Goal: Information Seeking & Learning: Learn about a topic

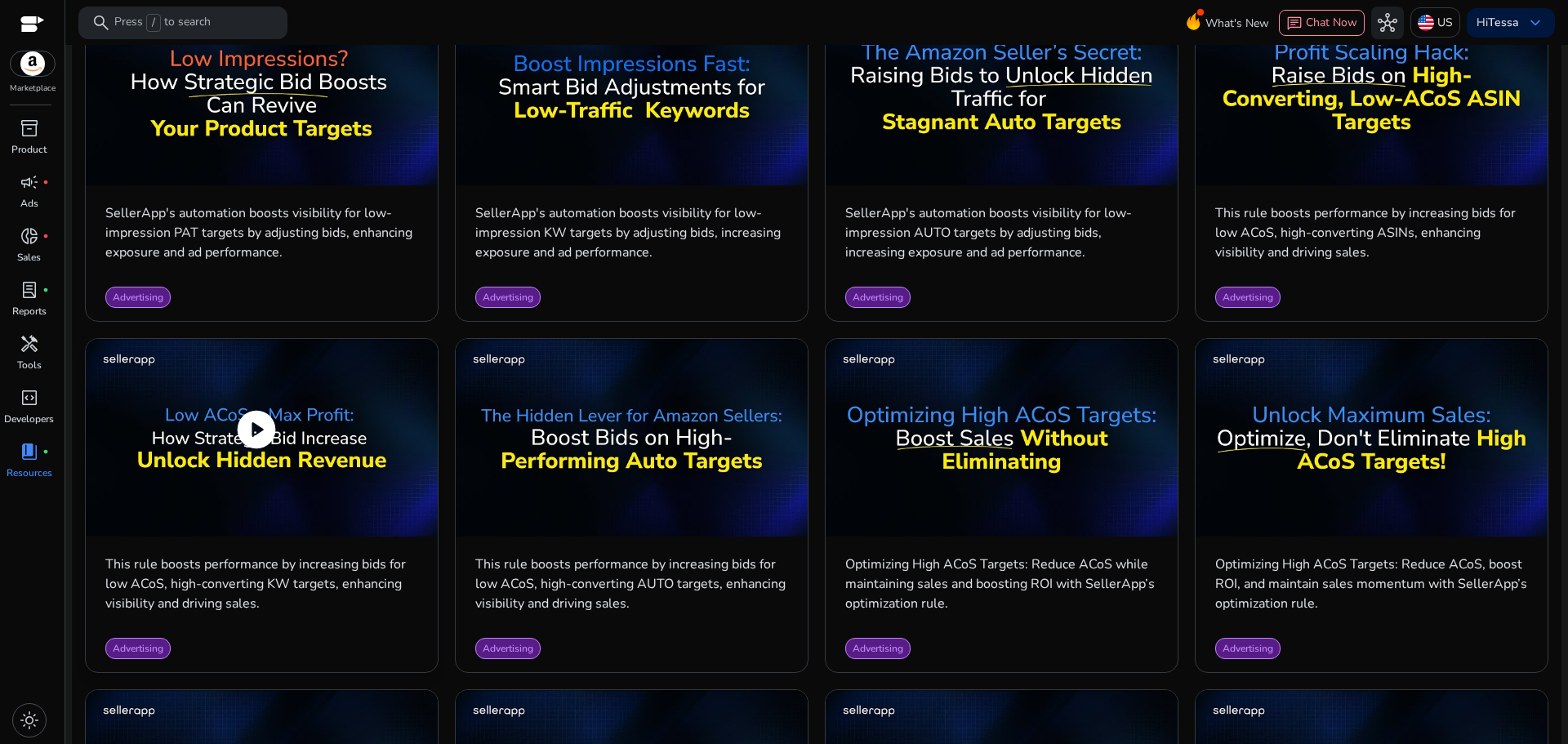
scroll to position [878, 0]
drag, startPoint x: 124, startPoint y: 564, endPoint x: 411, endPoint y: 608, distance: 290.4
click at [411, 608] on p "This rule boosts performance by increasing bids for low ACoS, high-converting K…" at bounding box center [262, 583] width 313 height 59
click at [262, 428] on span "play_circle" at bounding box center [255, 428] width 45 height 45
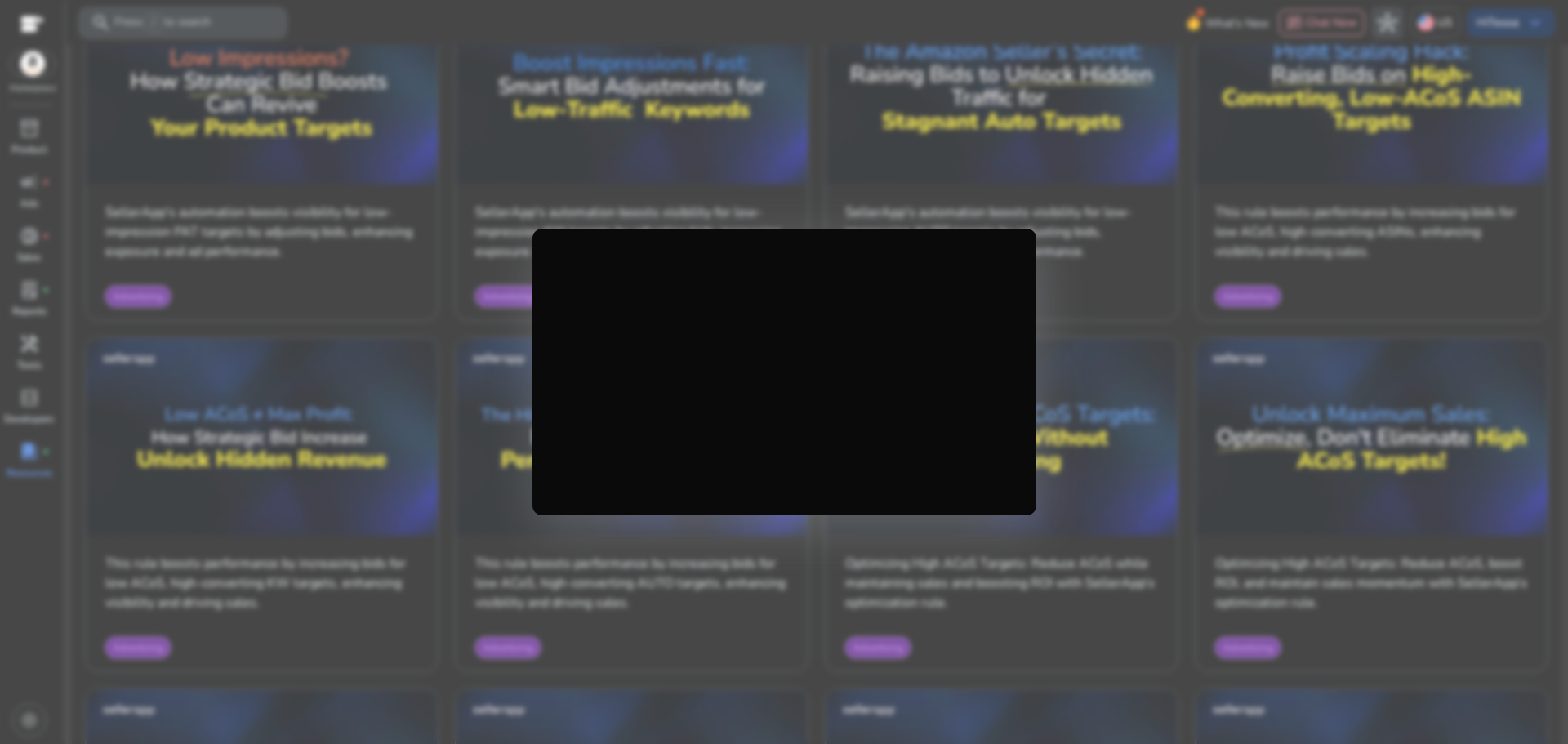
click at [1222, 276] on div at bounding box center [784, 372] width 1568 height 744
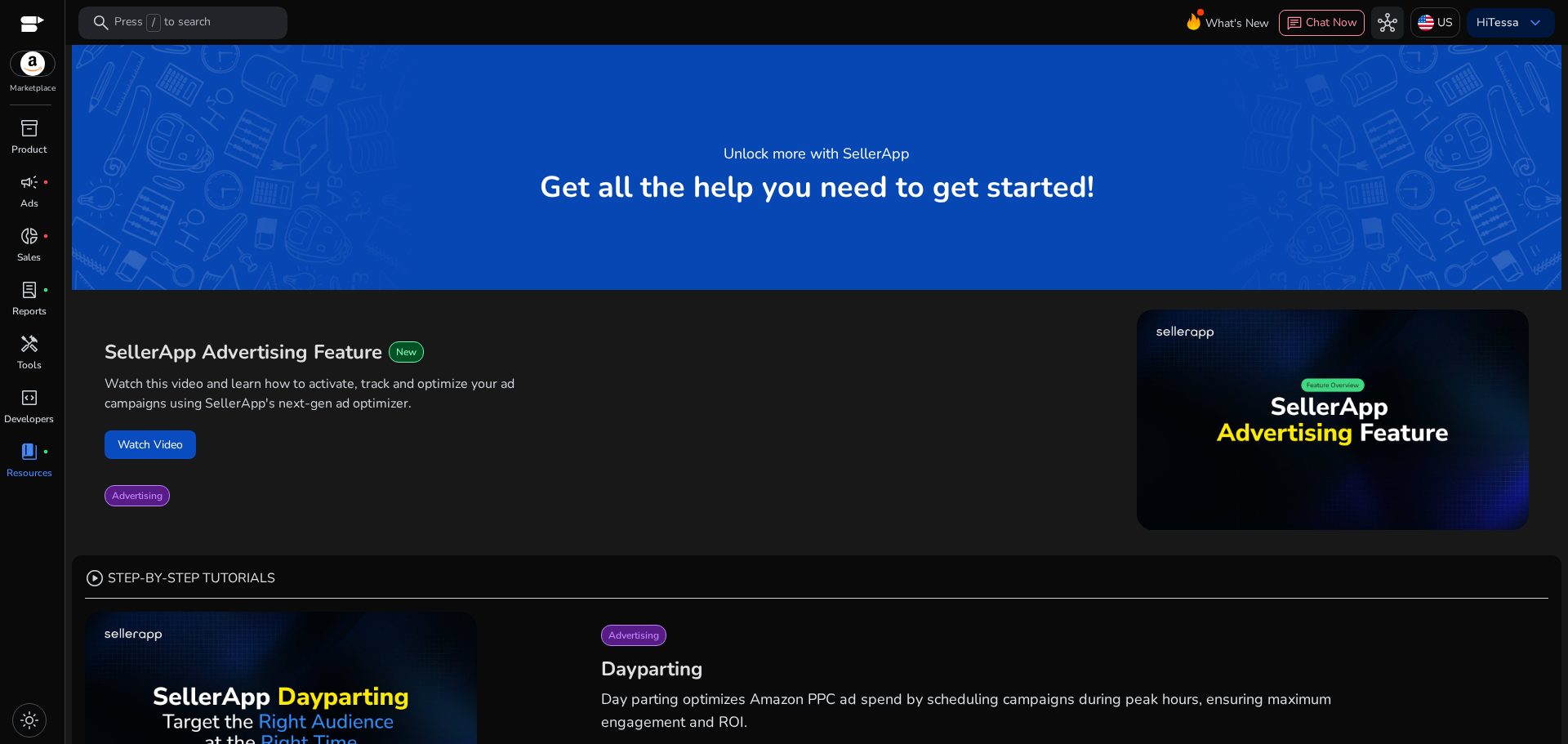
scroll to position [878, 0]
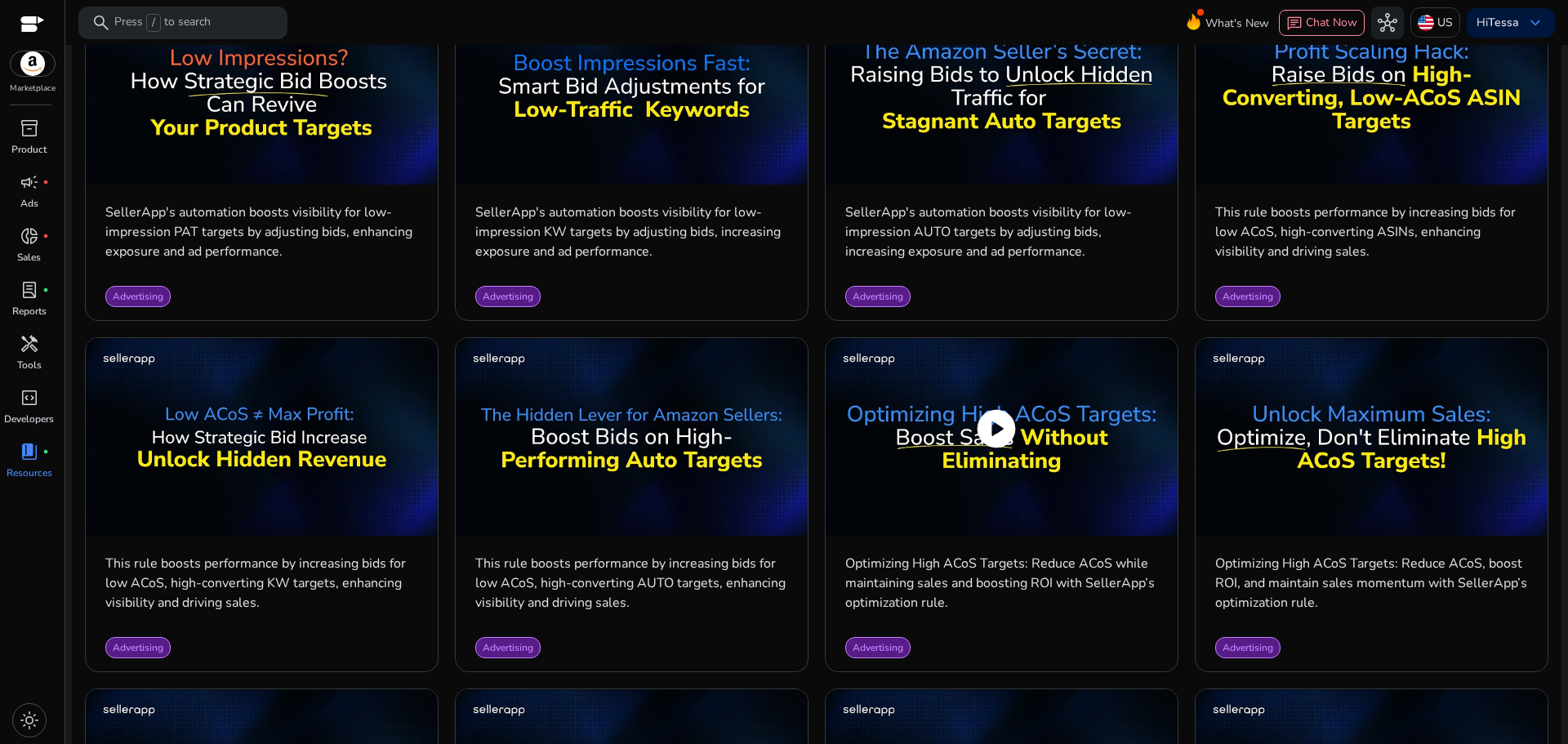
drag, startPoint x: 912, startPoint y: 564, endPoint x: 996, endPoint y: 601, distance: 91.8
click at [996, 601] on p "Optimizing High ACoS Targets: Reduce ACoS while maintaining sales and boosting …" at bounding box center [1002, 583] width 313 height 59
click at [1043, 624] on div "Advertising" at bounding box center [1001, 647] width 352 height 47
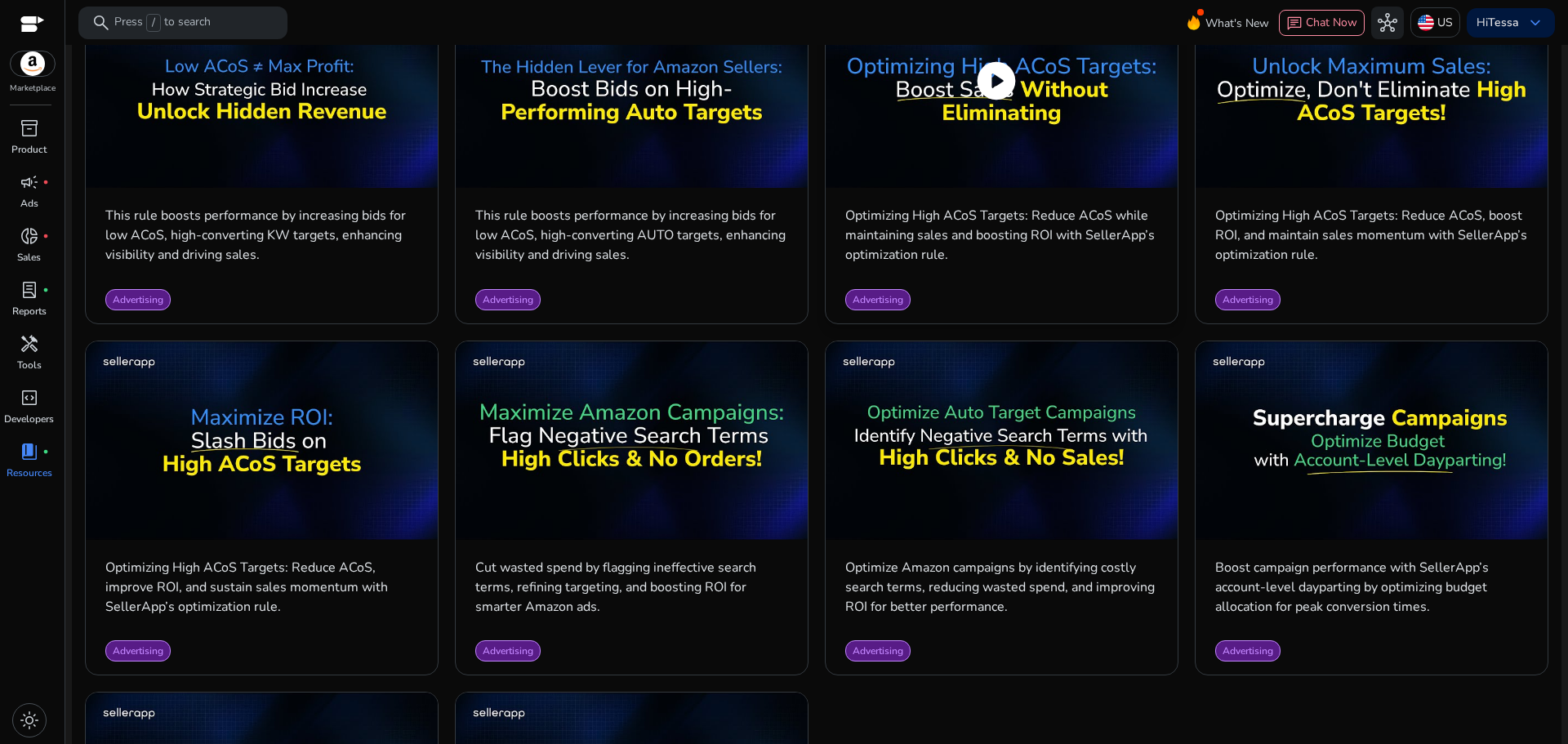
scroll to position [1286, 0]
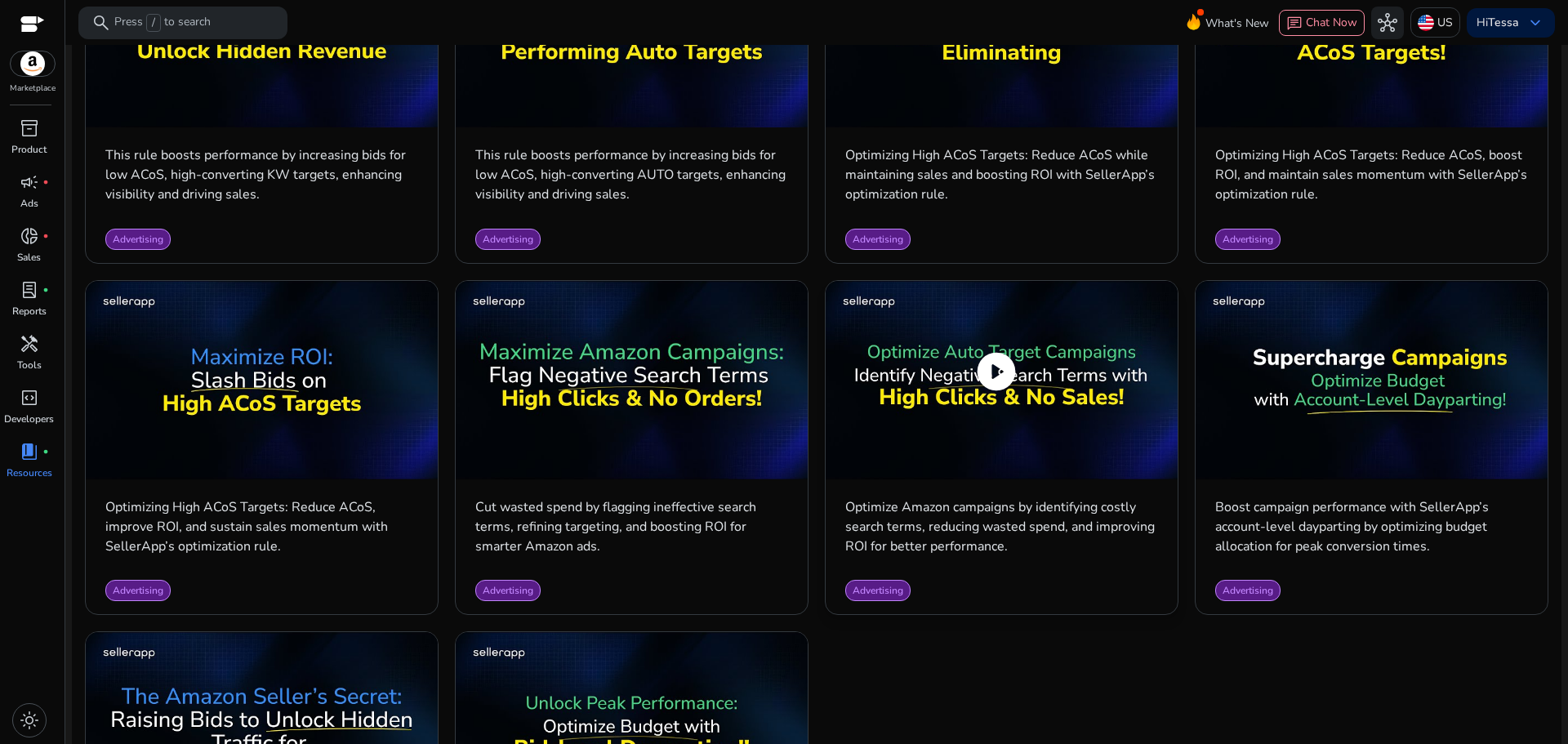
click at [1006, 372] on span "play_circle" at bounding box center [995, 371] width 45 height 45
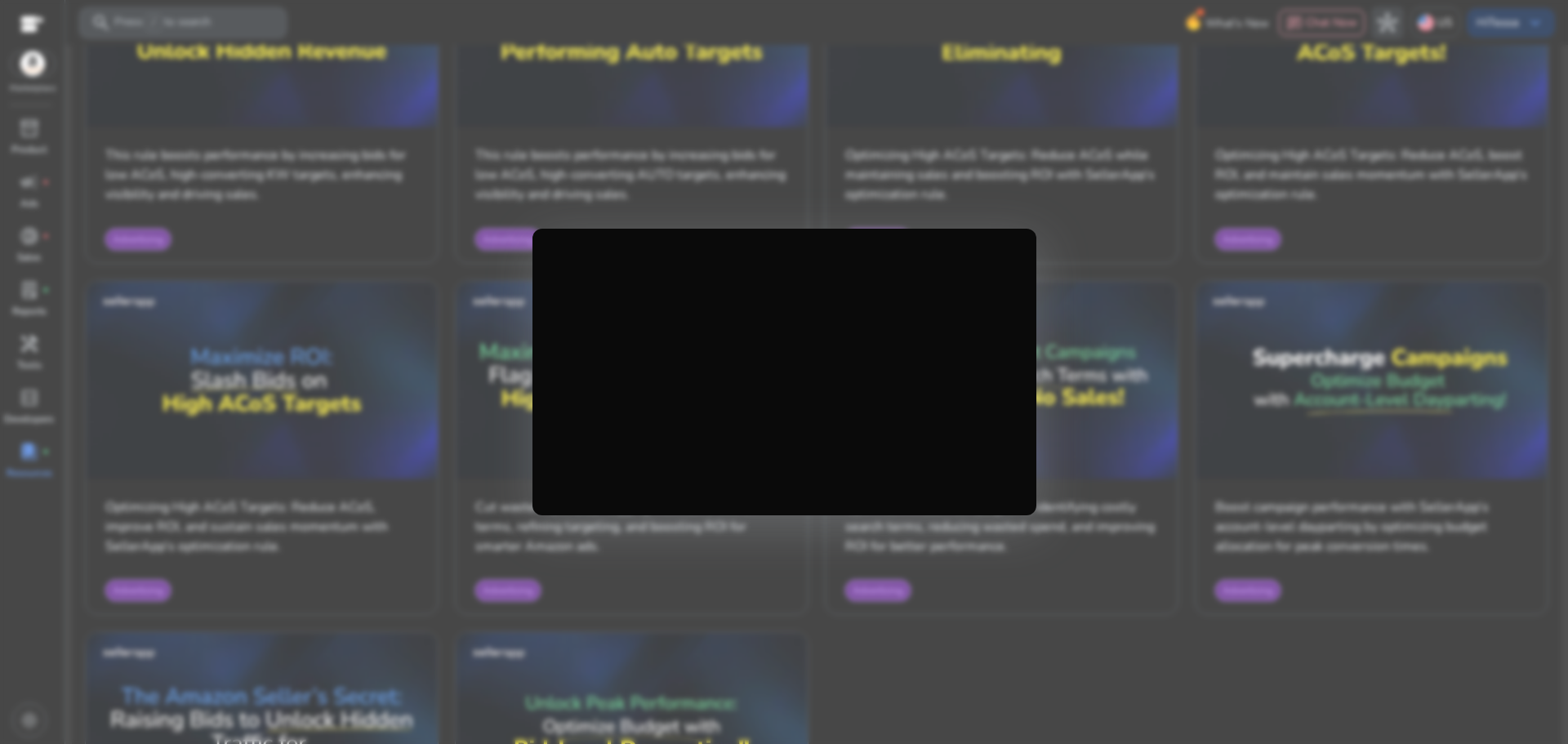
click at [1019, 586] on div at bounding box center [784, 372] width 1568 height 744
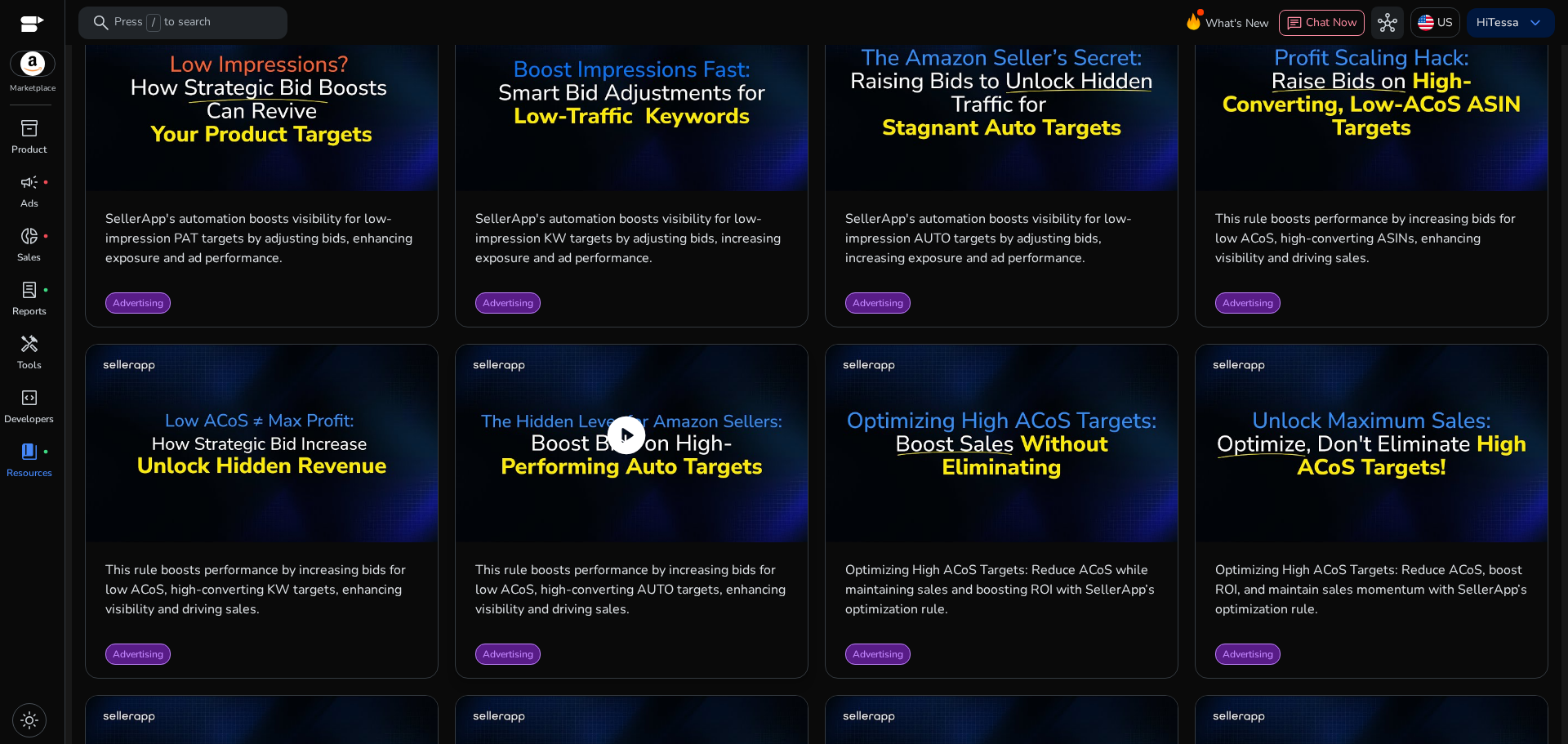
scroll to position [878, 0]
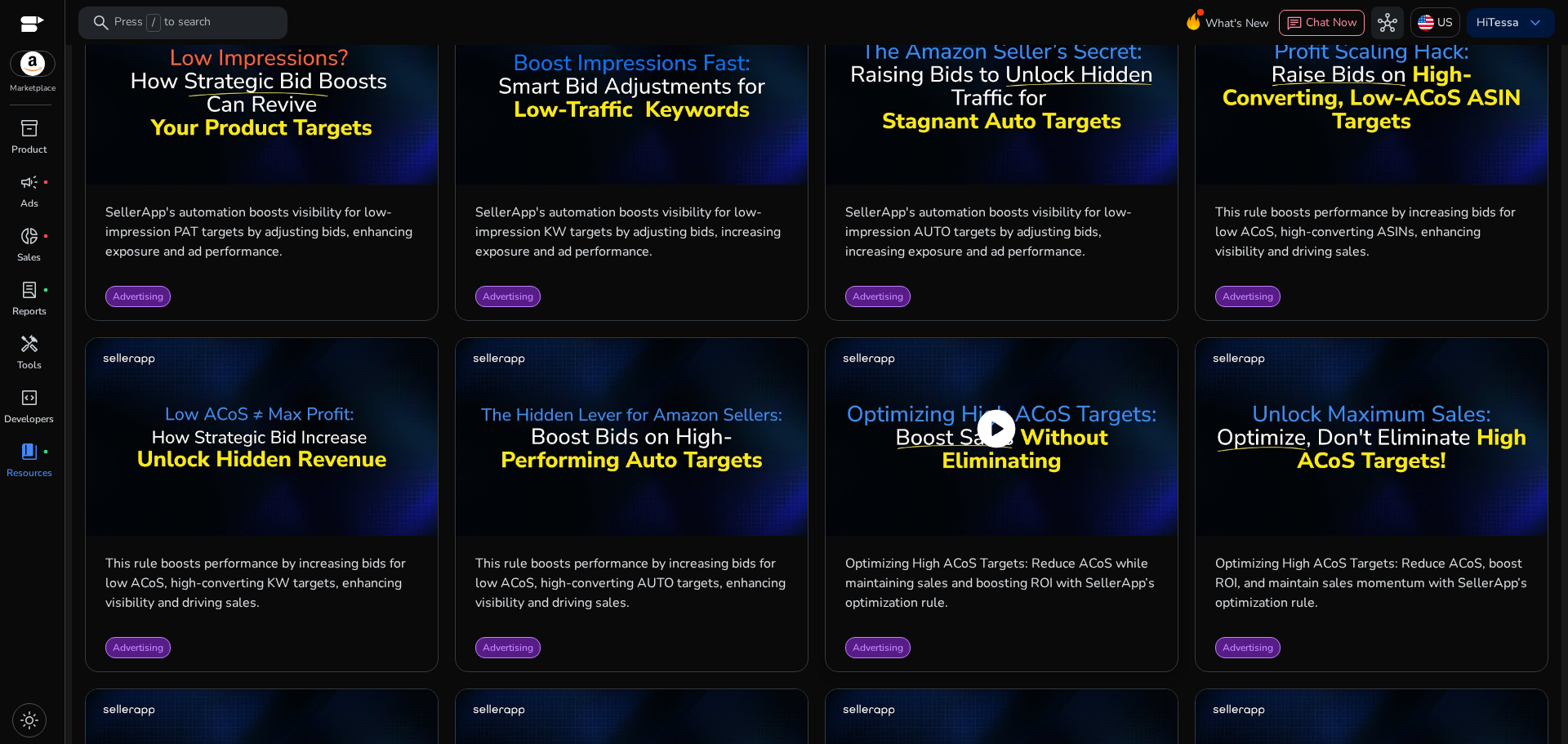
click at [994, 432] on span "play_circle" at bounding box center [995, 428] width 45 height 45
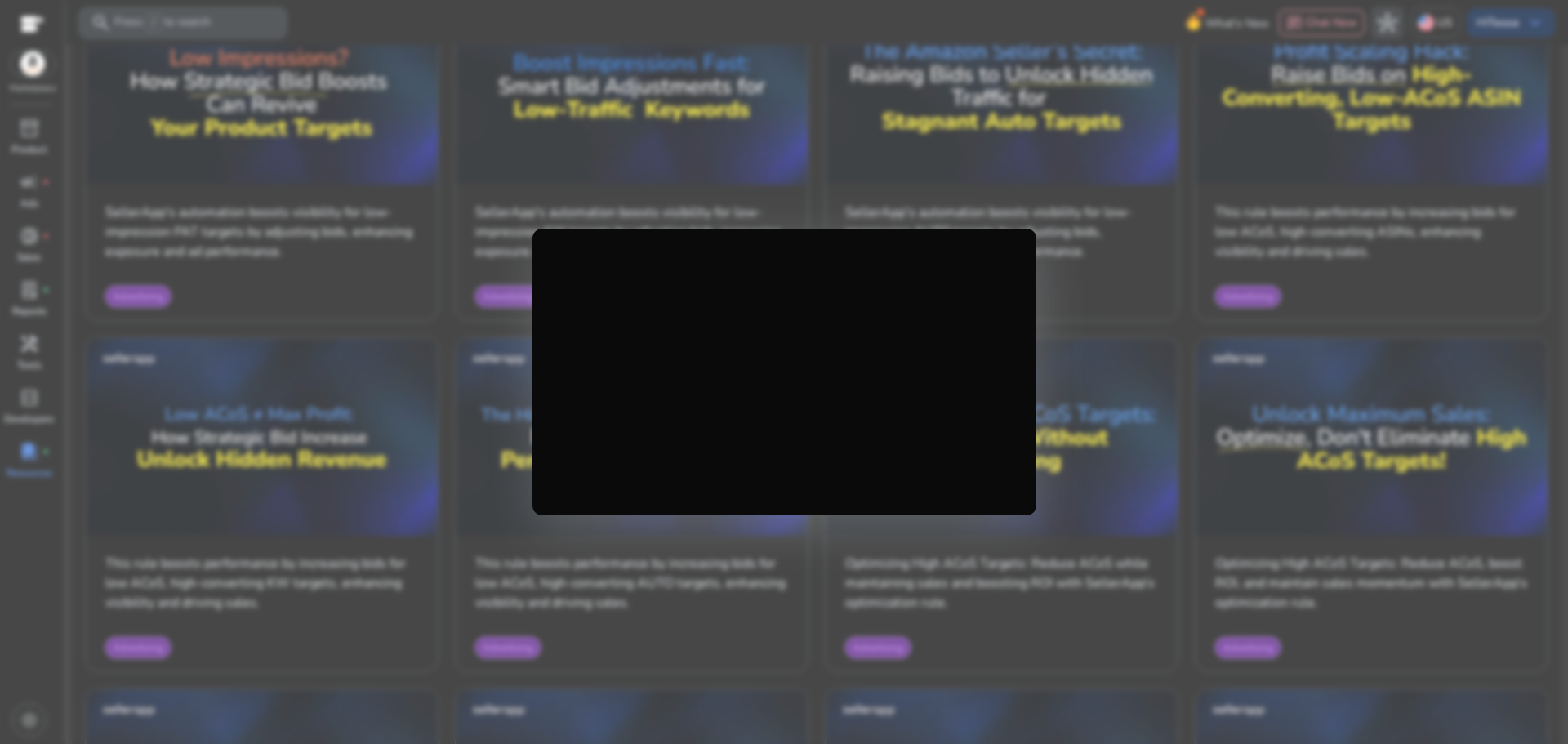
click at [1198, 321] on div at bounding box center [784, 372] width 1568 height 744
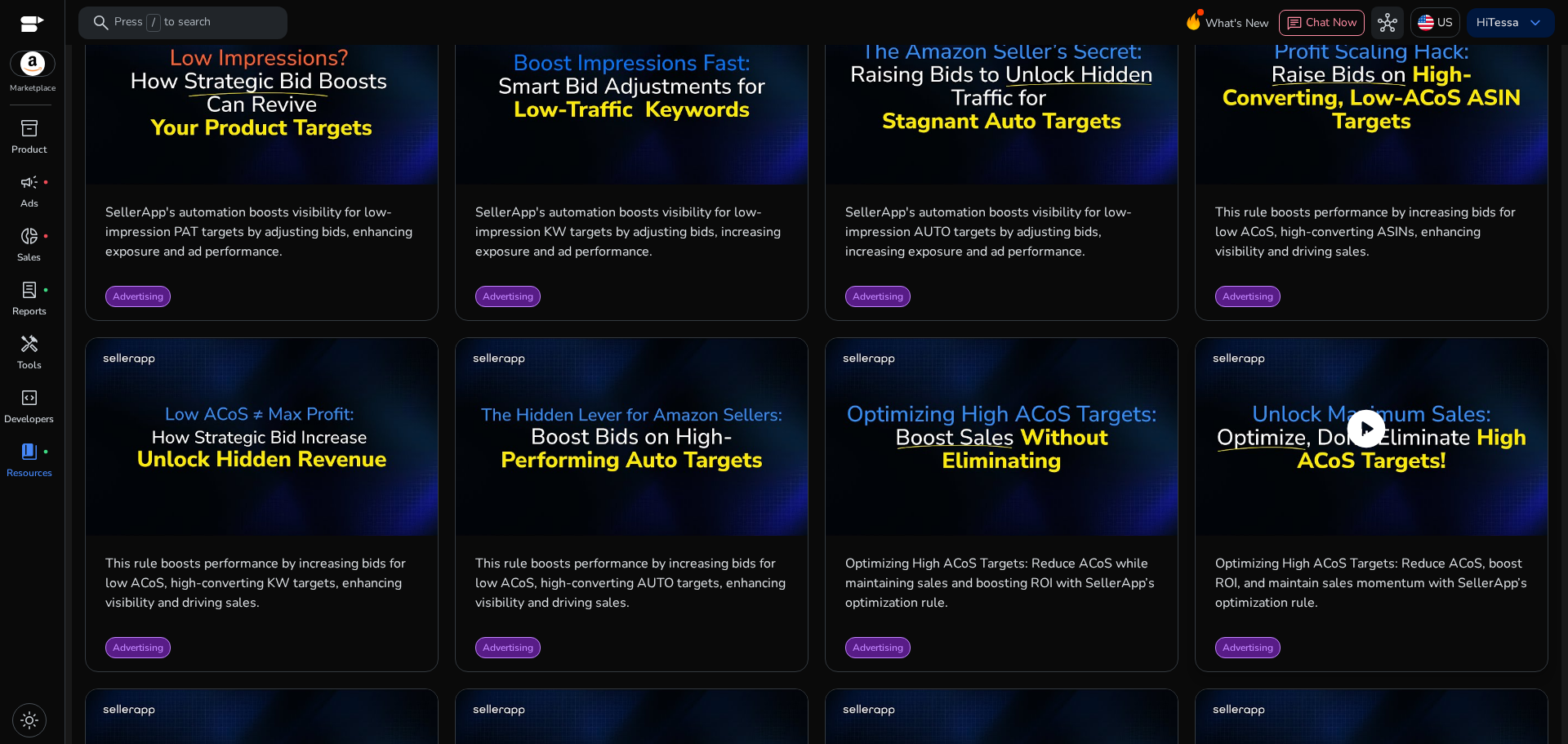
click at [1362, 451] on span "play_circle" at bounding box center [1365, 428] width 45 height 45
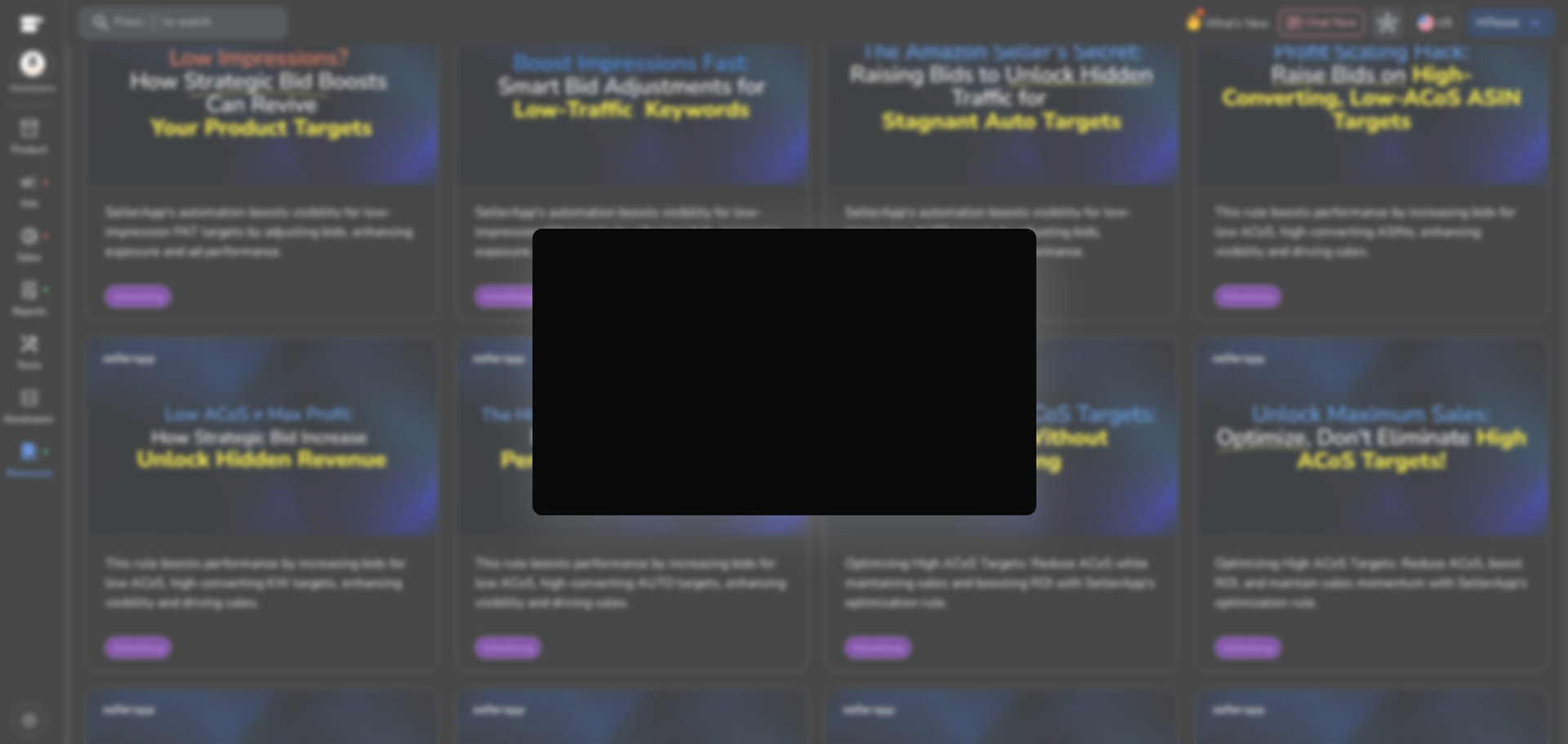
click at [1191, 339] on div at bounding box center [784, 372] width 1568 height 744
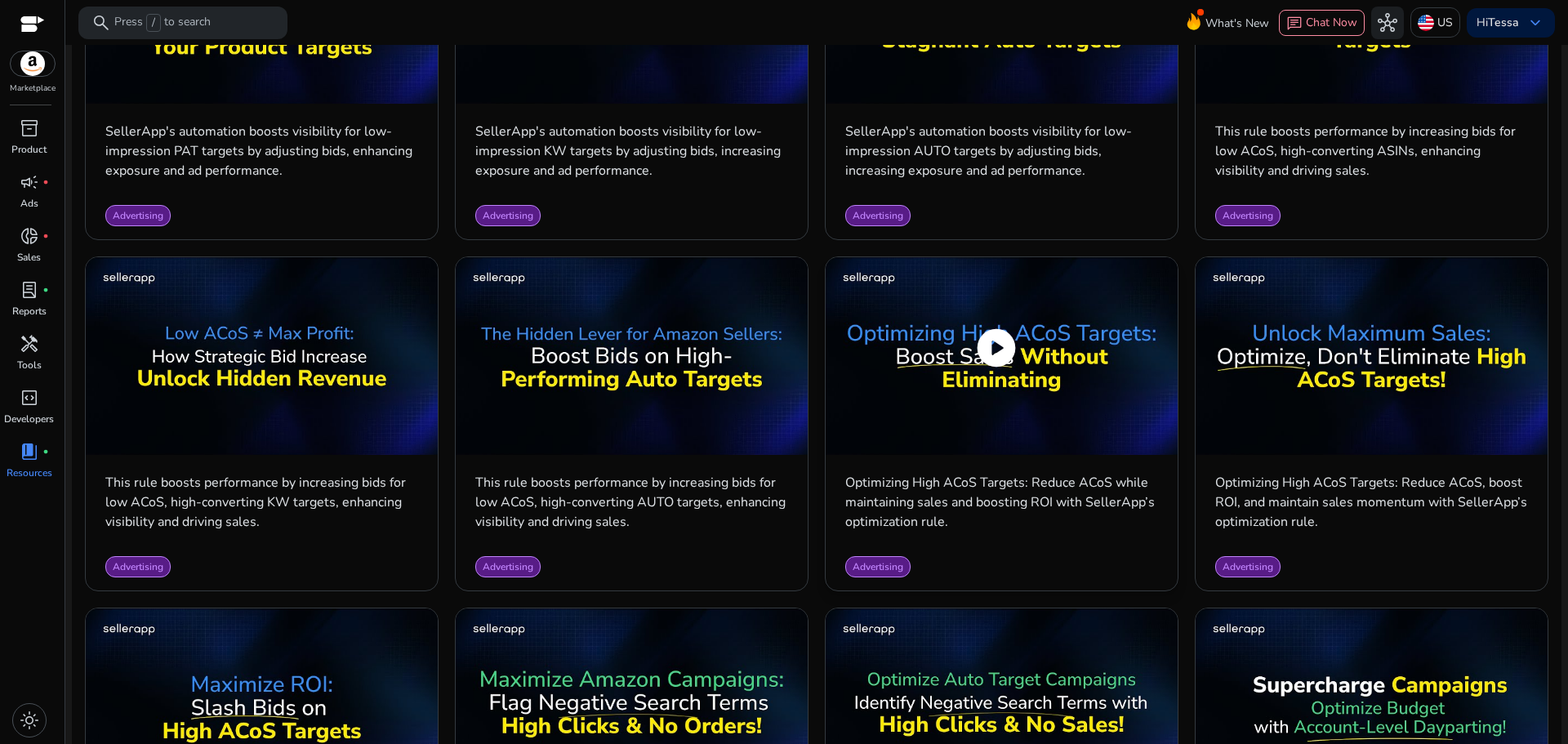
scroll to position [960, 0]
